Goal: Check status: Check status

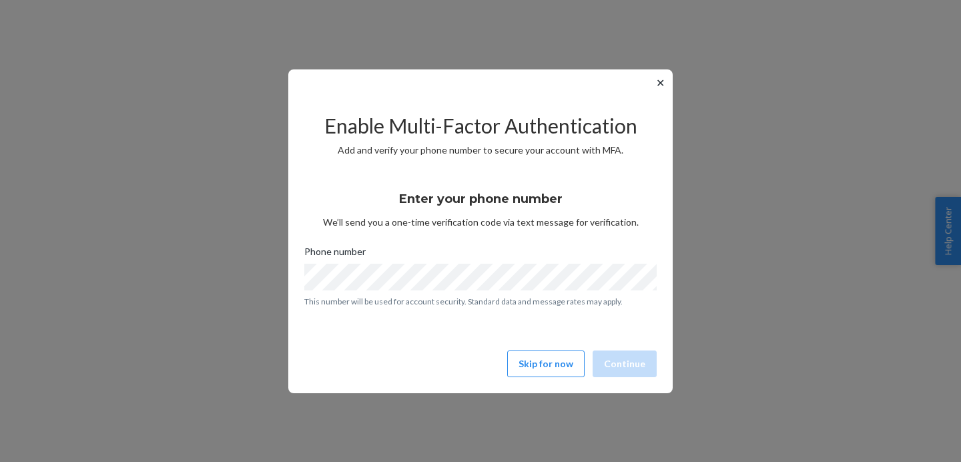
click at [659, 83] on button "✕" at bounding box center [660, 83] width 14 height 16
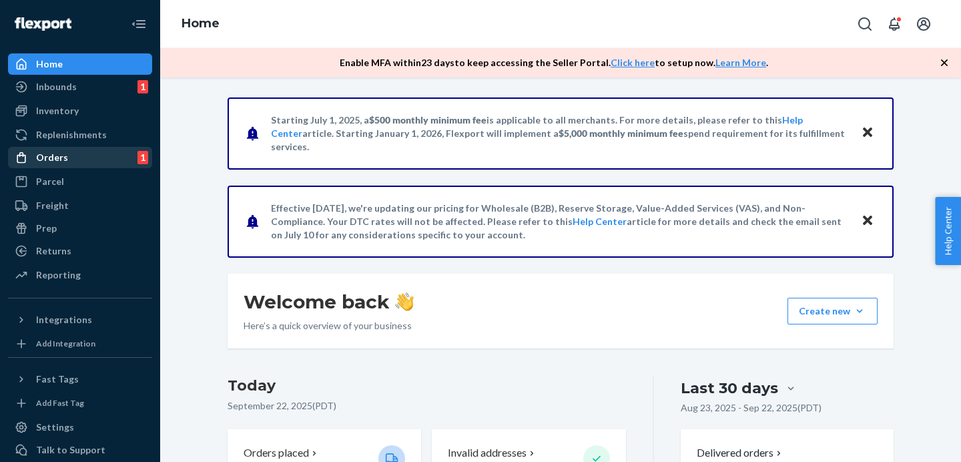
click at [115, 154] on div "Orders 1" at bounding box center [79, 157] width 141 height 19
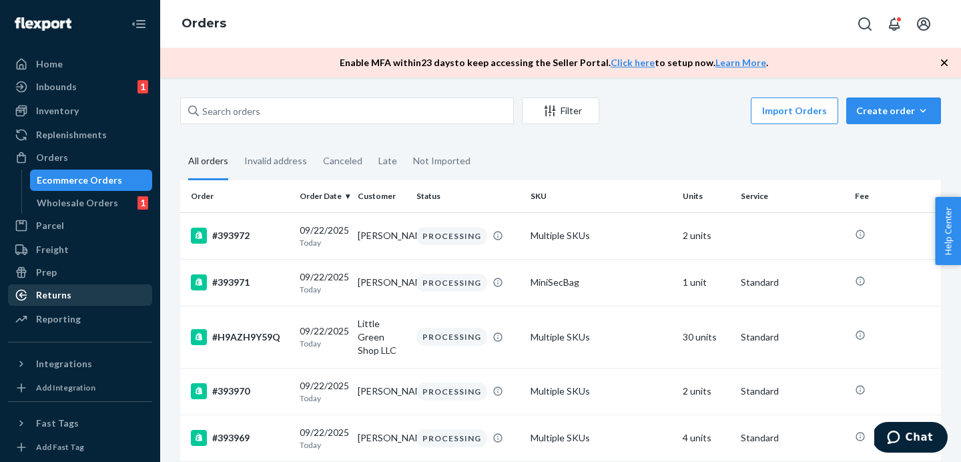
click at [69, 298] on div "Returns" at bounding box center [79, 295] width 141 height 19
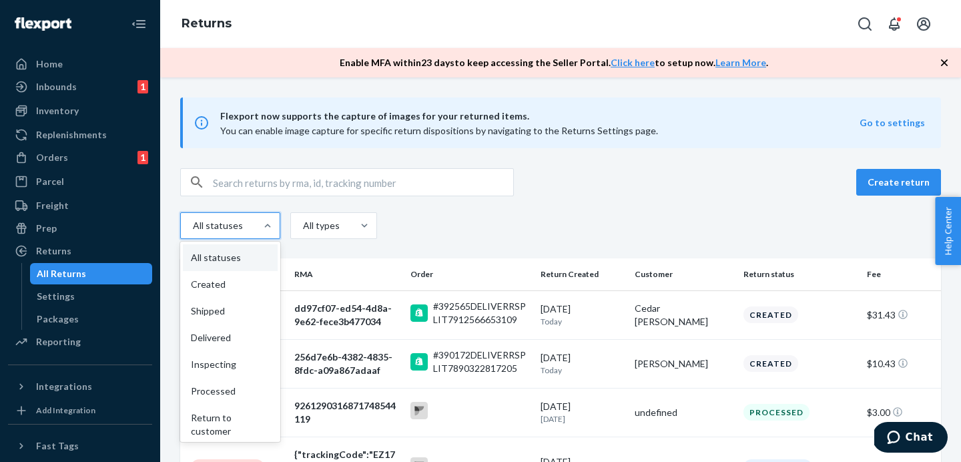
click at [268, 232] on div at bounding box center [268, 225] width 24 height 25
click at [176, 226] on input "option All statuses focused, 1 of 9. 9 results available. Use Up and Down to ch…" at bounding box center [176, 226] width 0 height 0
click at [262, 314] on div "Shipped" at bounding box center [230, 311] width 95 height 27
click at [176, 226] on input "option Shipped focused, 3 of 9. 9 results available. Use Up and Down to choose …" at bounding box center [176, 226] width 0 height 0
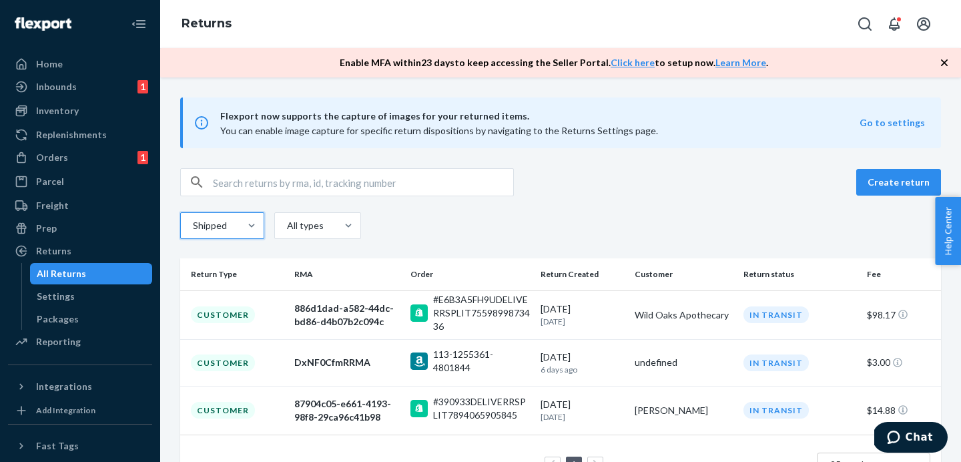
scroll to position [45, 0]
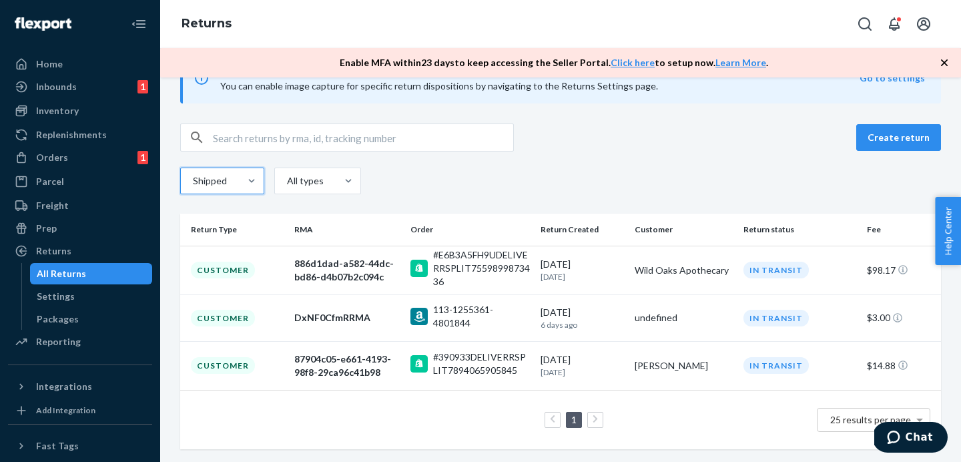
click at [243, 193] on div "Shipped" at bounding box center [222, 181] width 84 height 27
click at [160, 181] on input "option Shipped, selected. 0 results available. Select is focused , press Down t…" at bounding box center [160, 181] width 0 height 0
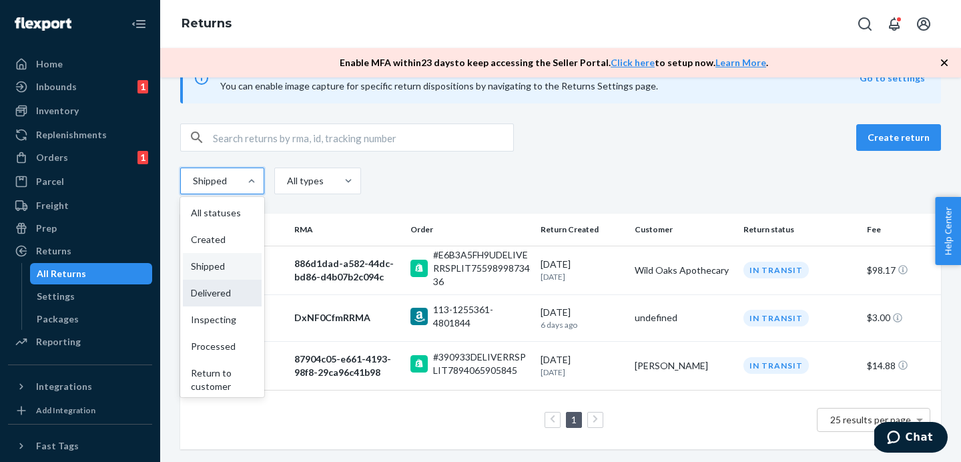
click at [240, 300] on div "Delivered" at bounding box center [222, 293] width 79 height 27
click at [160, 181] on input "option Shipped, selected. option Delivered focused, 4 of 9. 9 results available…" at bounding box center [160, 181] width 0 height 0
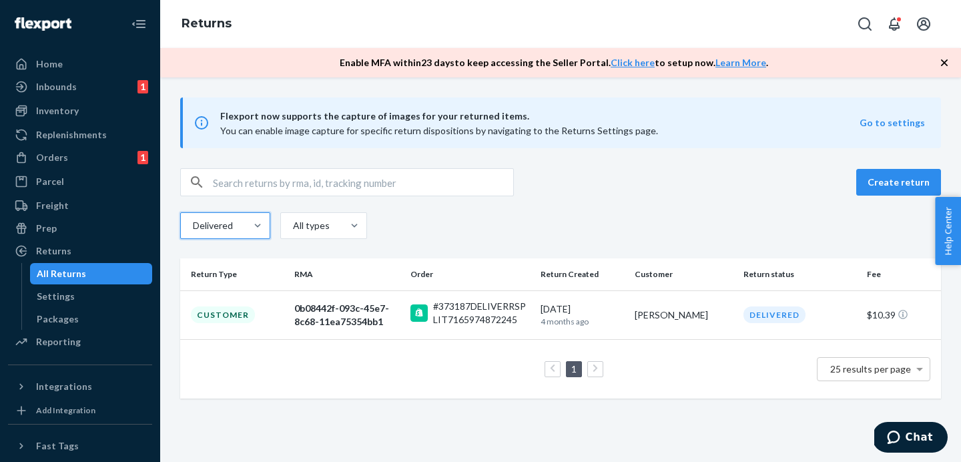
click at [222, 229] on div "Delivered" at bounding box center [212, 225] width 38 height 13
click at [166, 226] on input "option Delivered, selected. 0 results available. Select is focused , press Down…" at bounding box center [166, 226] width 0 height 0
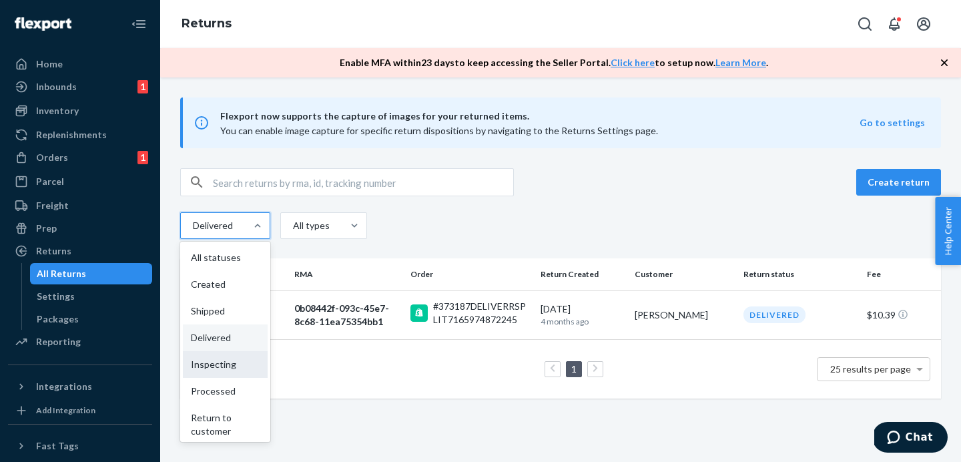
click at [224, 368] on div "Inspecting" at bounding box center [225, 364] width 85 height 27
click at [166, 226] on input "option Delivered, selected. option Inspecting focused, 5 of 9. 9 results availa…" at bounding box center [166, 226] width 0 height 0
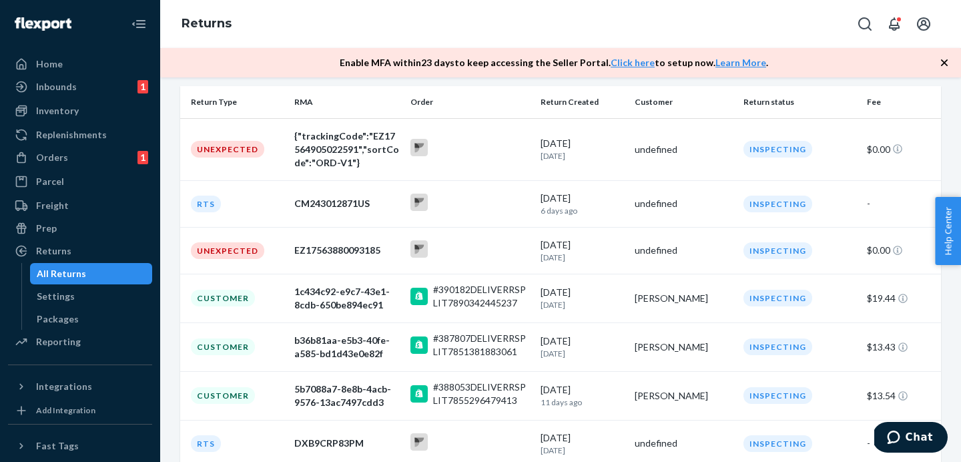
scroll to position [174, 0]
click at [122, 274] on div "All Returns" at bounding box center [91, 273] width 120 height 19
click at [47, 270] on div "All Returns" at bounding box center [61, 273] width 49 height 13
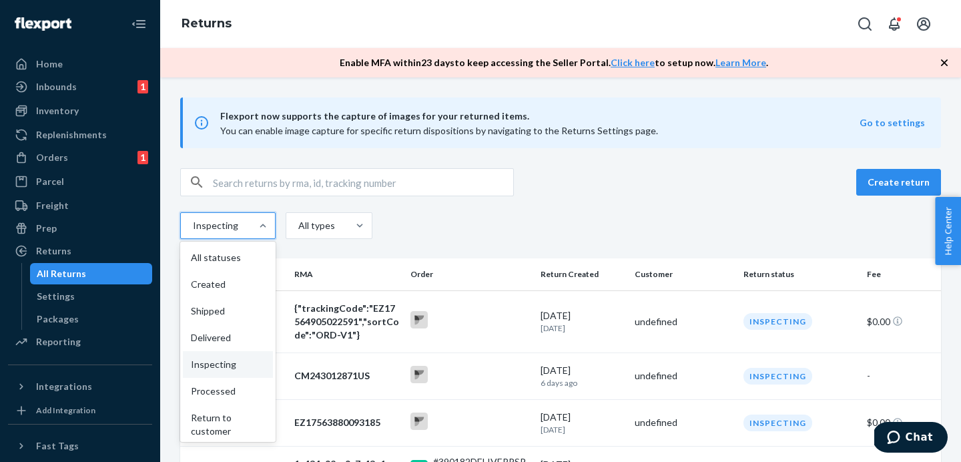
click at [246, 221] on div "Inspecting" at bounding box center [216, 226] width 70 height 24
click at [172, 226] on input "option Inspecting, selected. option Inspecting focused, 5 of 9. 9 results avail…" at bounding box center [172, 226] width 0 height 0
click at [249, 258] on div "All statuses" at bounding box center [228, 257] width 90 height 27
click at [172, 226] on input "option Inspecting, selected. option All statuses focused, 1 of 9. 9 results ava…" at bounding box center [172, 226] width 0 height 0
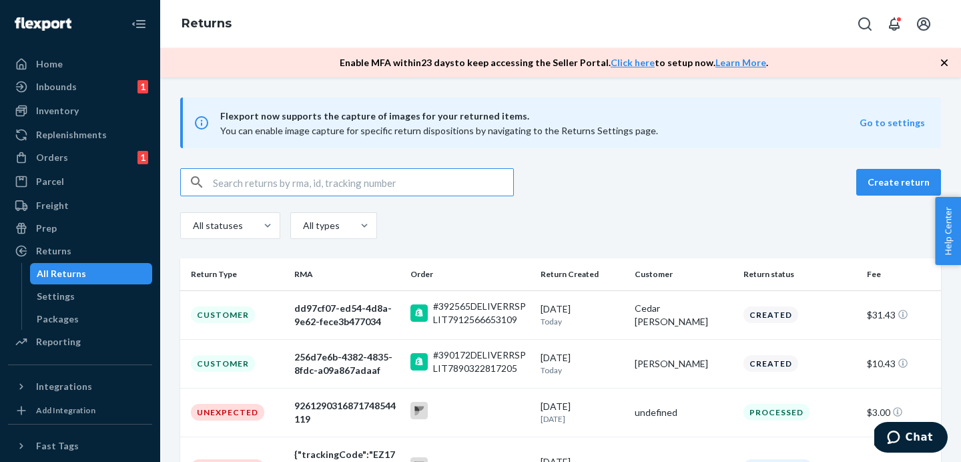
click at [284, 188] on input "text" at bounding box center [363, 182] width 300 height 27
paste input "#388053"
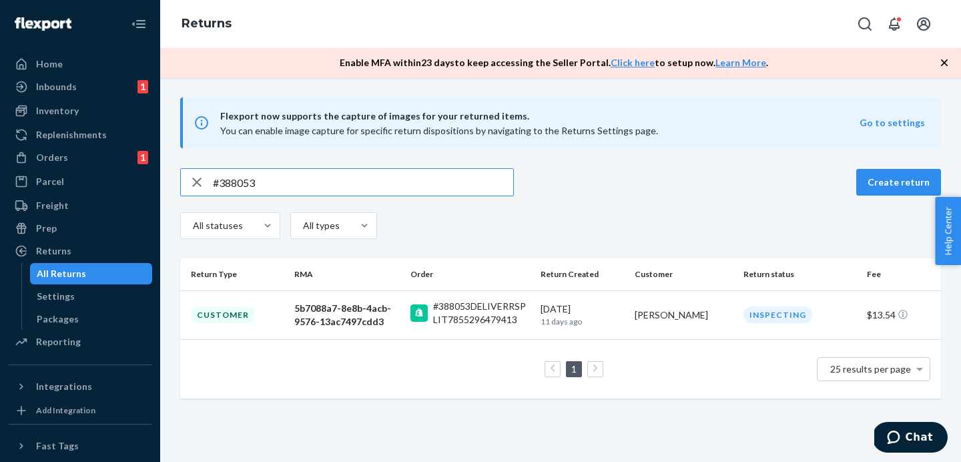
drag, startPoint x: 269, startPoint y: 181, endPoint x: 188, endPoint y: 179, distance: 81.4
click at [188, 180] on div "#388053" at bounding box center [347, 182] width 332 height 27
paste input "7807"
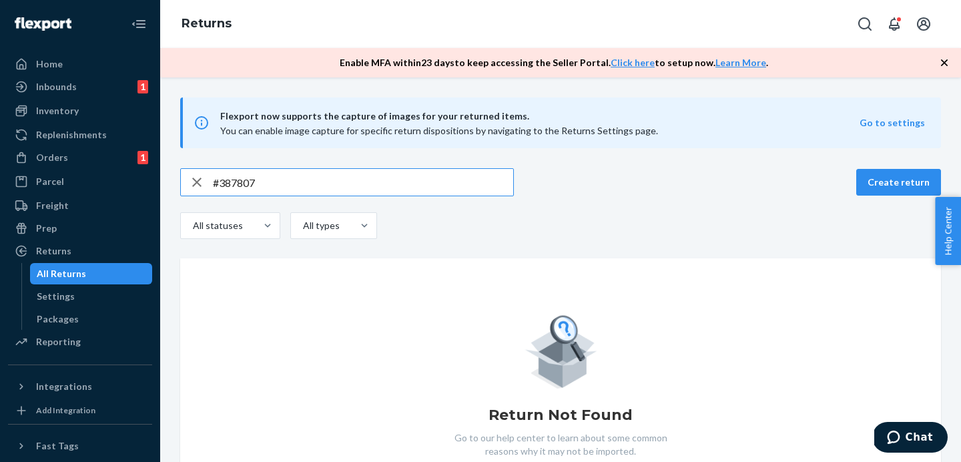
type input "#387807"
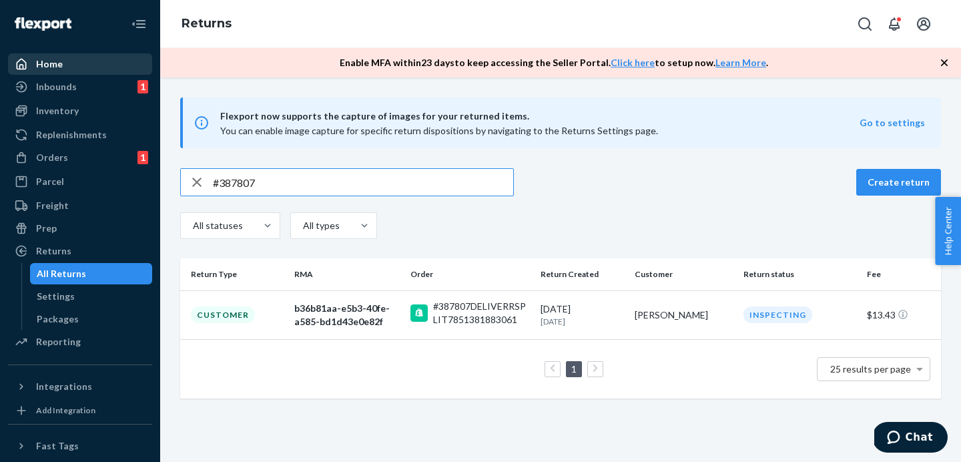
click at [61, 63] on div "Home" at bounding box center [49, 63] width 27 height 13
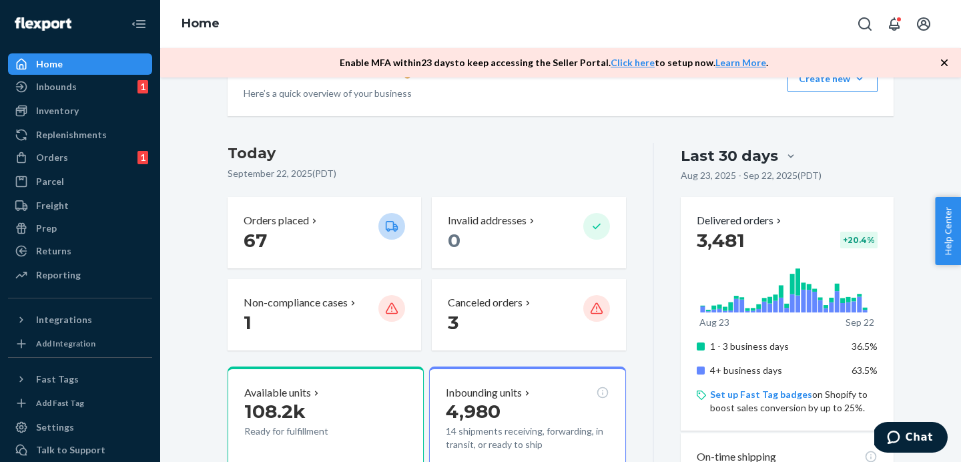
scroll to position [232, 0]
